Goal: Find specific page/section: Find specific page/section

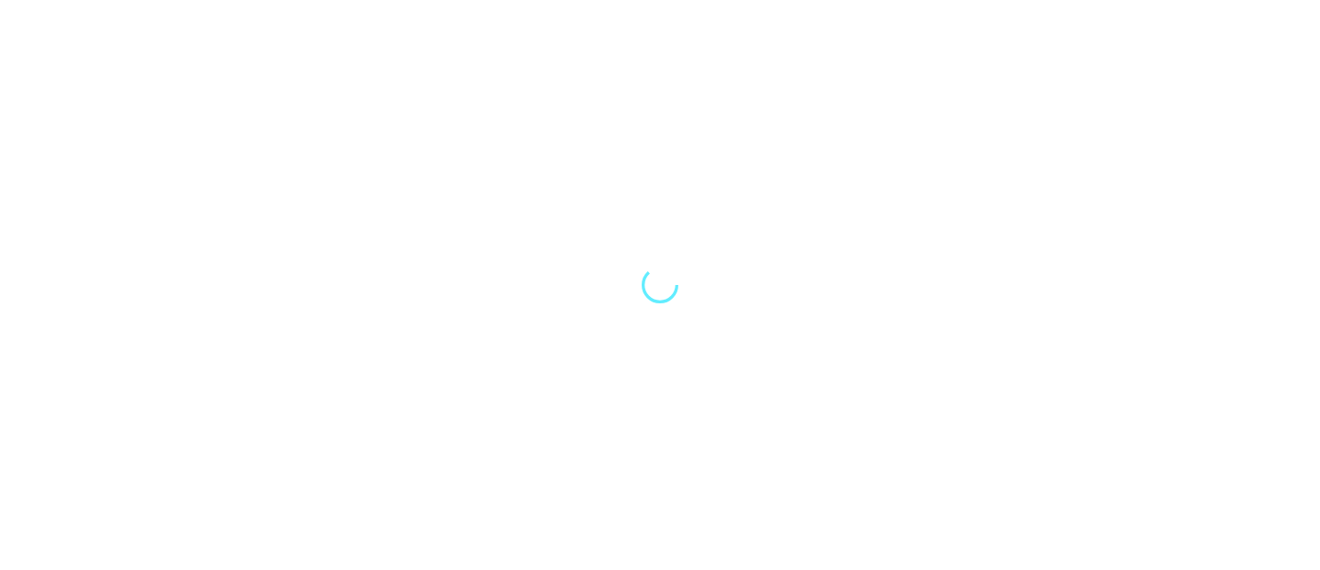
select select "Song"
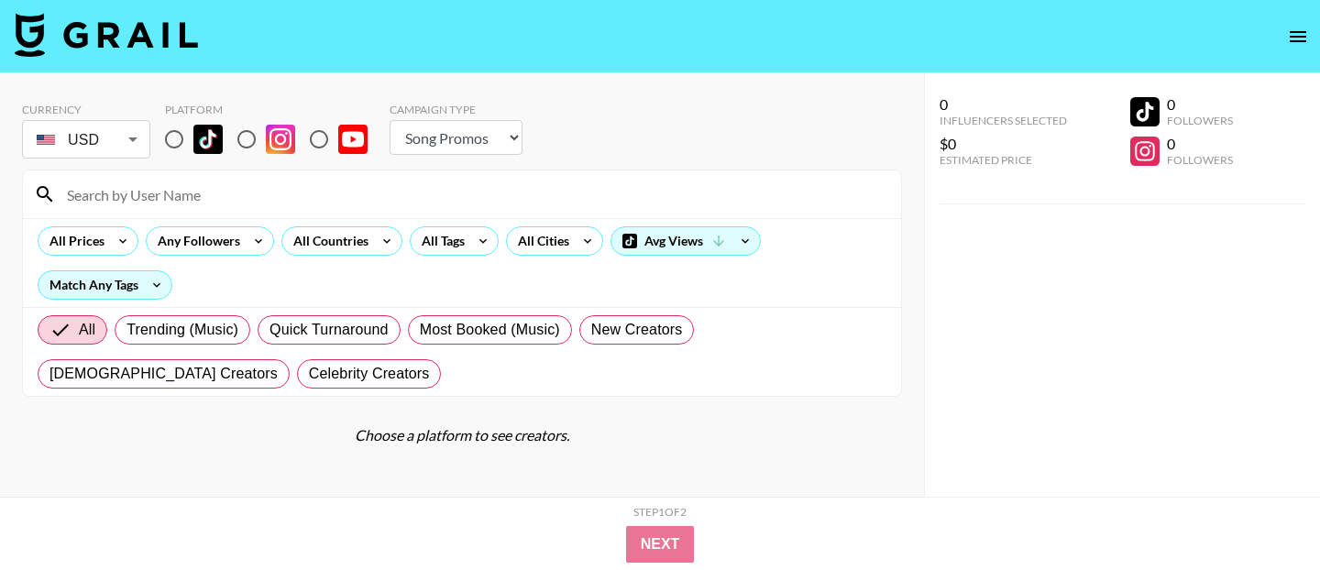
click at [165, 193] on input at bounding box center [473, 194] width 834 height 29
type input "leanbeef"
click at [176, 144] on input "radio" at bounding box center [174, 139] width 39 height 39
radio input "true"
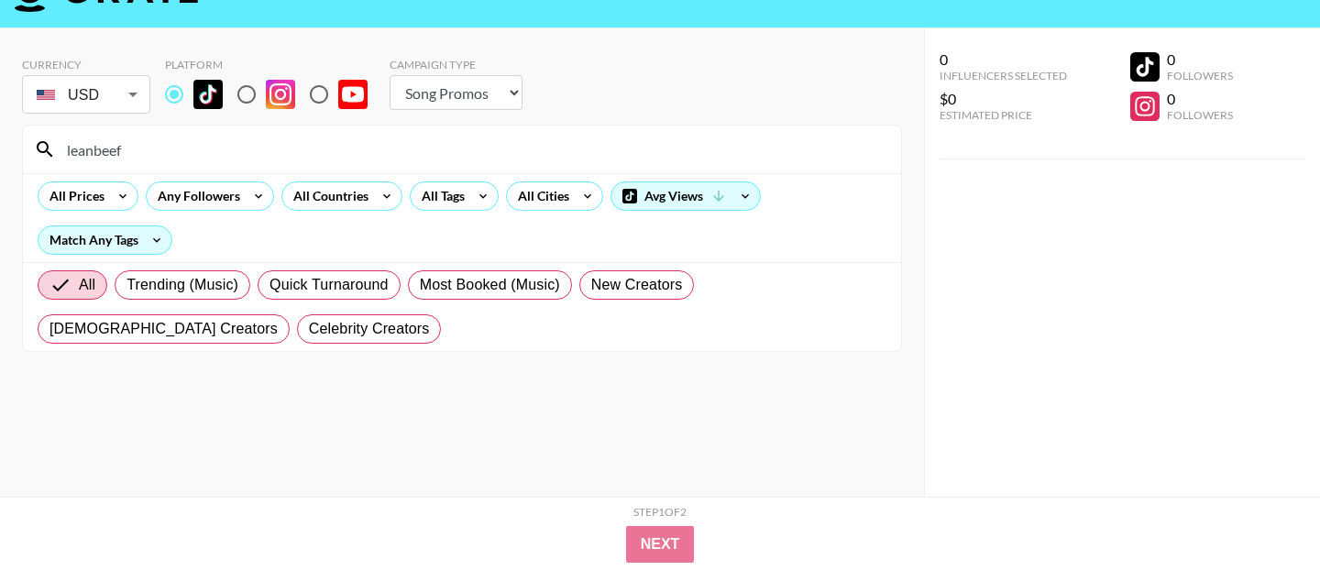
scroll to position [47, 0]
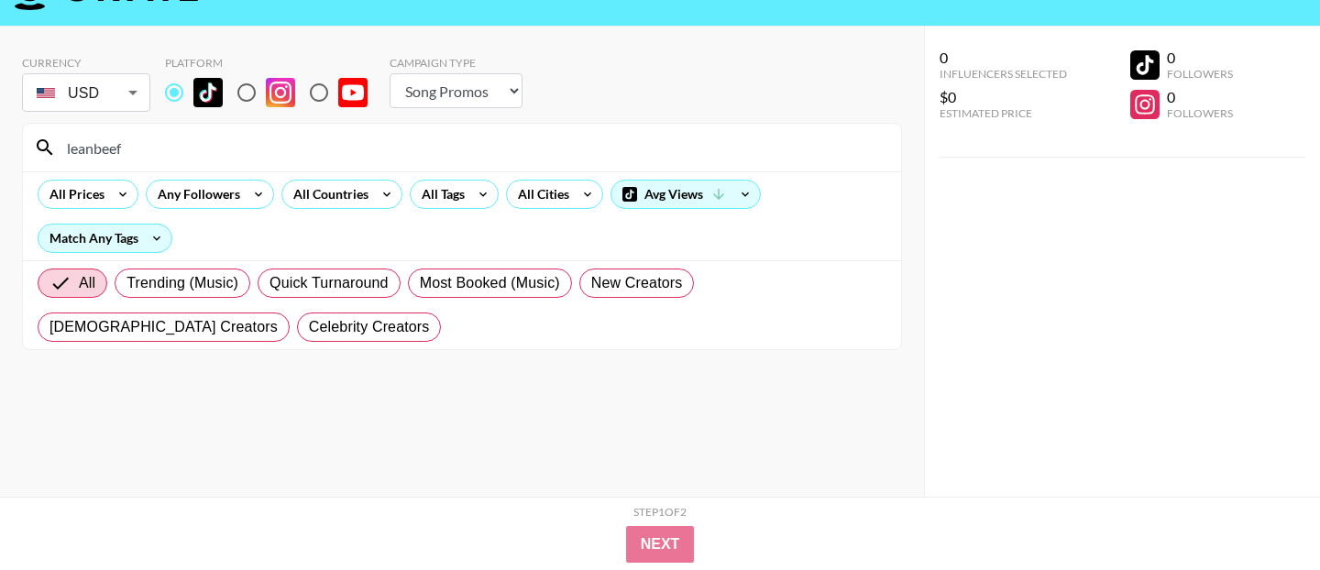
click at [248, 149] on input "leanbeef" at bounding box center [473, 147] width 834 height 29
type input "leanbeefpatty"
